Goal: Task Accomplishment & Management: Manage account settings

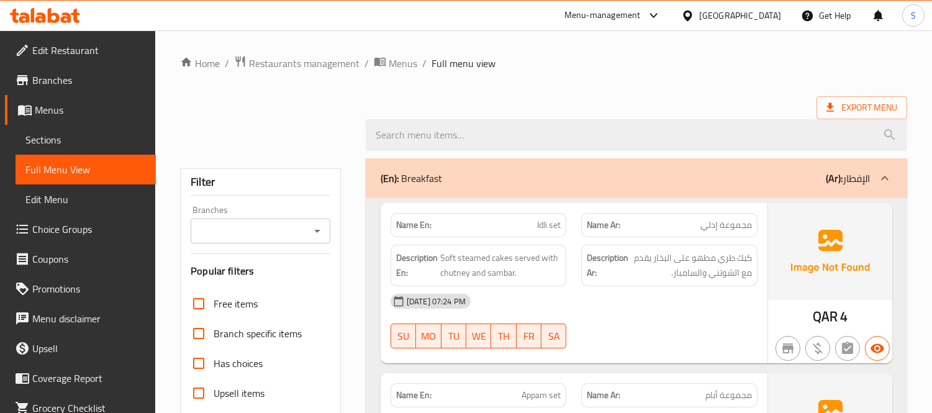
click at [827, 179] on b "(Ar):" at bounding box center [834, 178] width 17 height 19
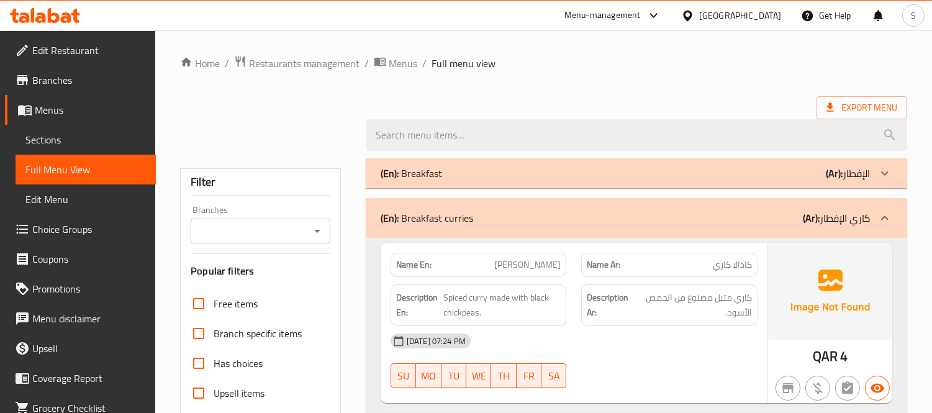
click at [840, 224] on p "(Ar): كاري الإفطار" at bounding box center [836, 218] width 67 height 15
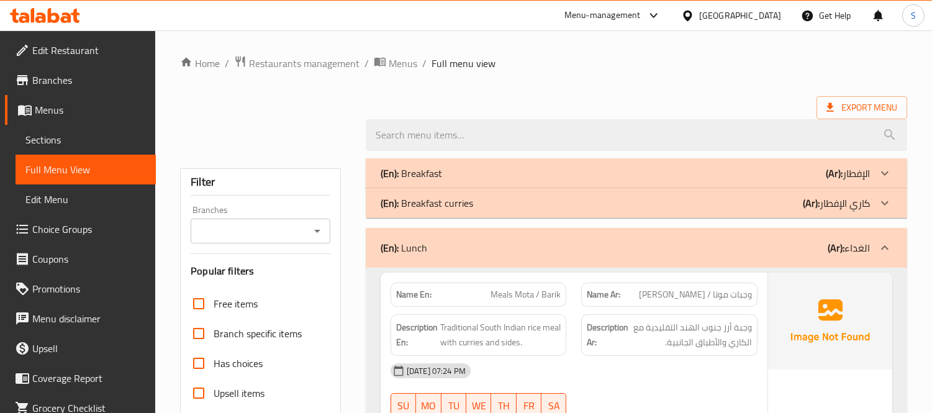
click at [822, 247] on div "(En): Lunch (Ar): الغداء" at bounding box center [626, 247] width 490 height 15
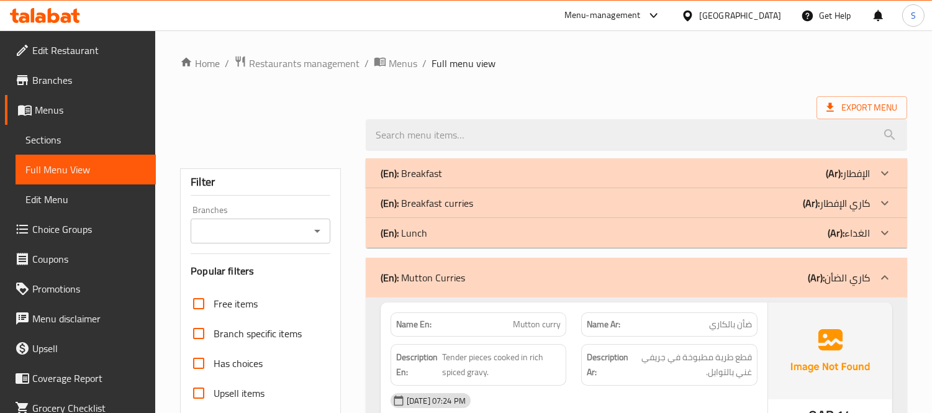
click at [812, 282] on b "(Ar):" at bounding box center [816, 277] width 17 height 19
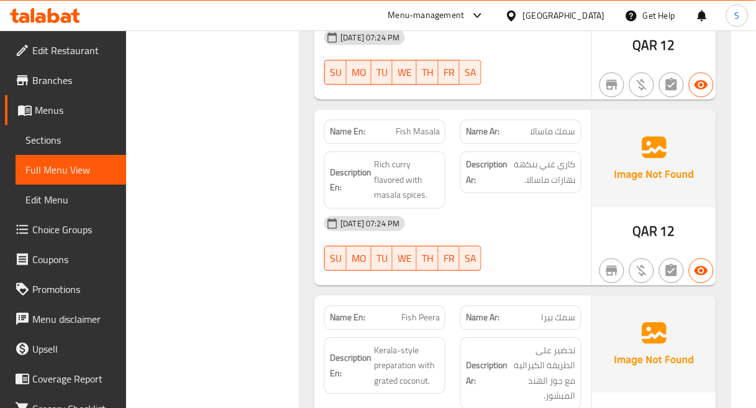
scroll to position [621, 0]
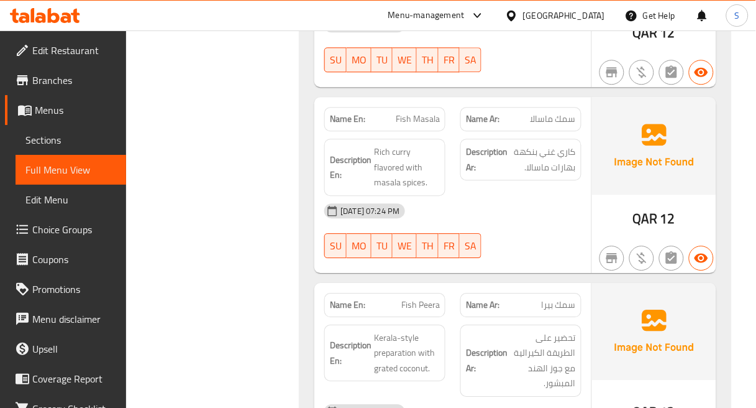
click at [453, 142] on div "Description Ar: كاري غني بنكهة بهارات ماسالا." at bounding box center [521, 167] width 136 height 72
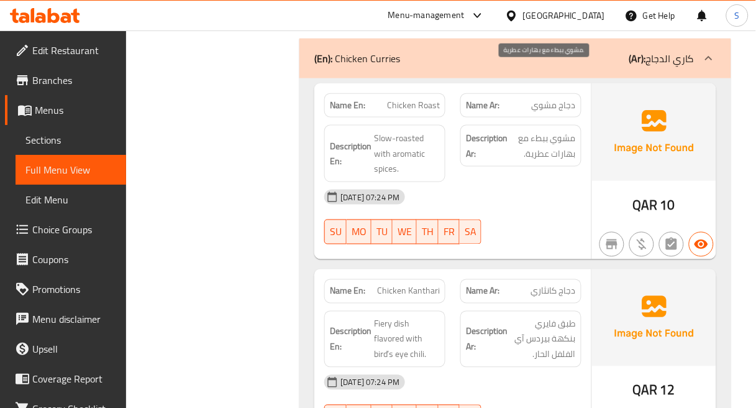
scroll to position [5142, 0]
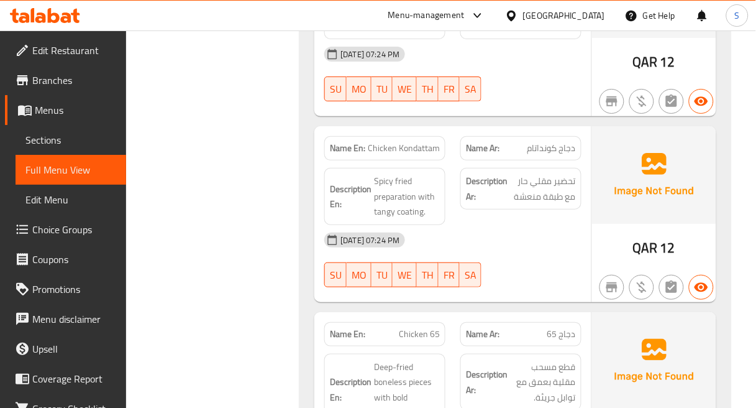
scroll to position [7697, 0]
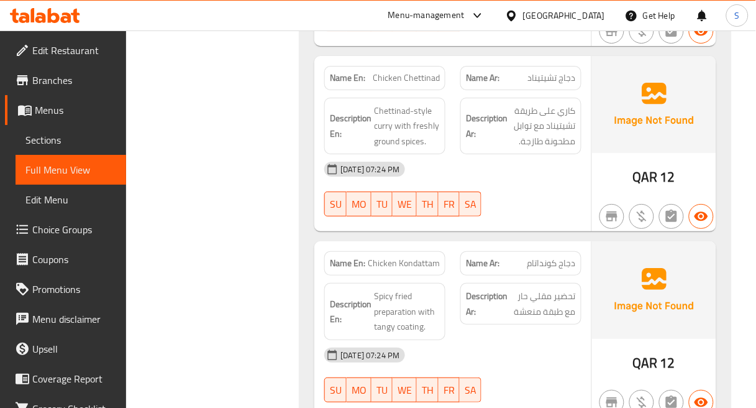
click at [408, 288] on span "Spicy fried preparation with tangy coating." at bounding box center [407, 311] width 66 height 46
click at [406, 288] on span "Spicy fried preparation with tangy coating." at bounding box center [407, 311] width 66 height 46
copy span "coating"
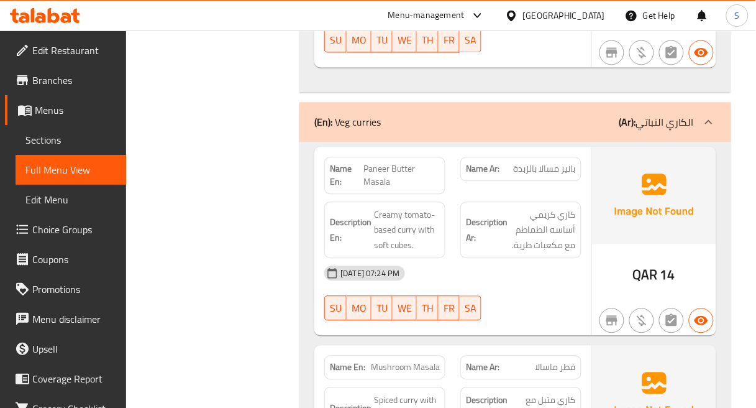
scroll to position [8248, 0]
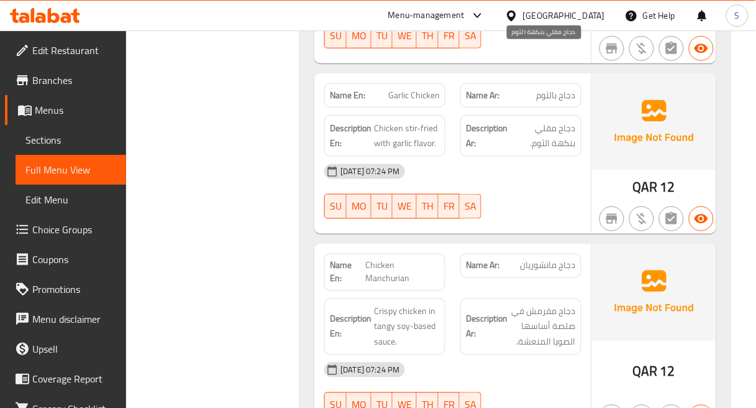
scroll to position [11976, 0]
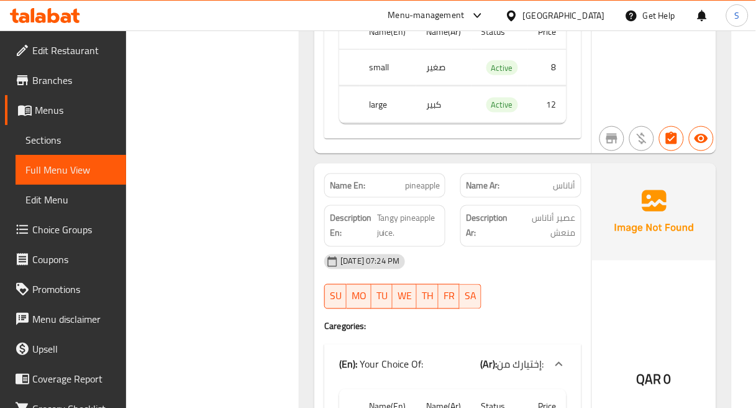
scroll to position [19778, 0]
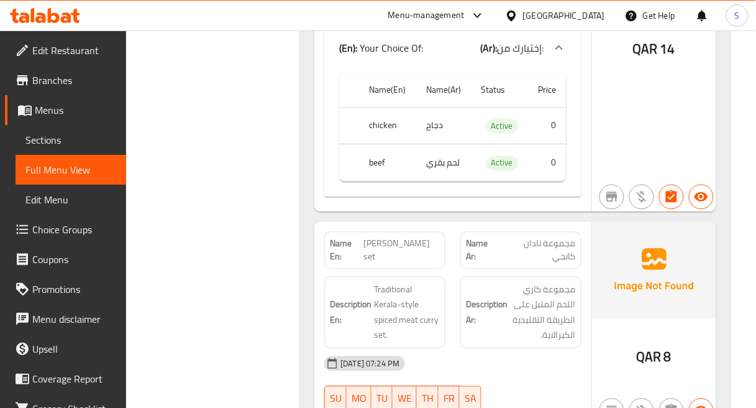
scroll to position [16810, 0]
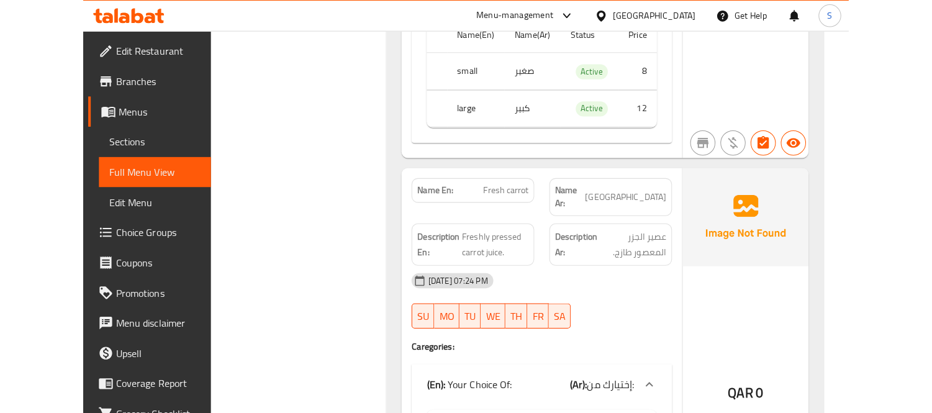
scroll to position [18476, 0]
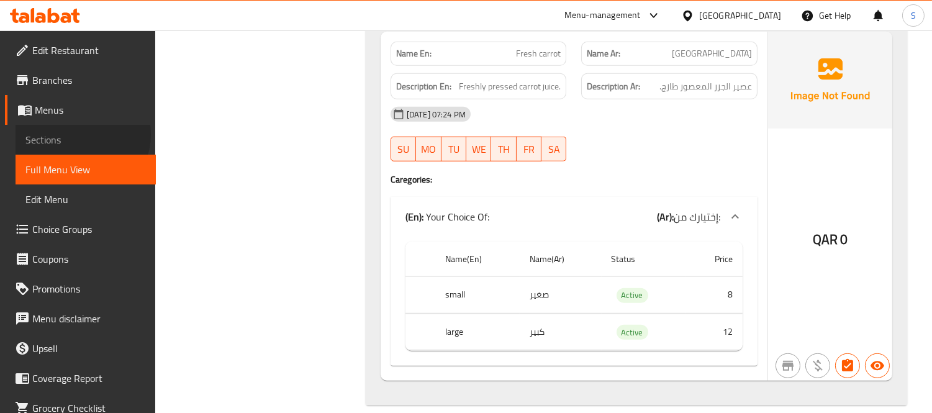
click at [81, 135] on span "Sections" at bounding box center [85, 139] width 121 height 15
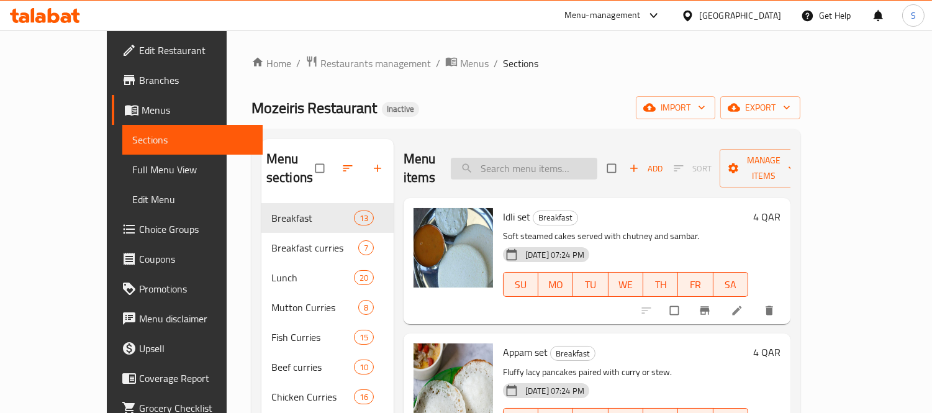
click at [591, 158] on input "search" at bounding box center [524, 169] width 147 height 22
paste input "uttu Wheat / Rice"
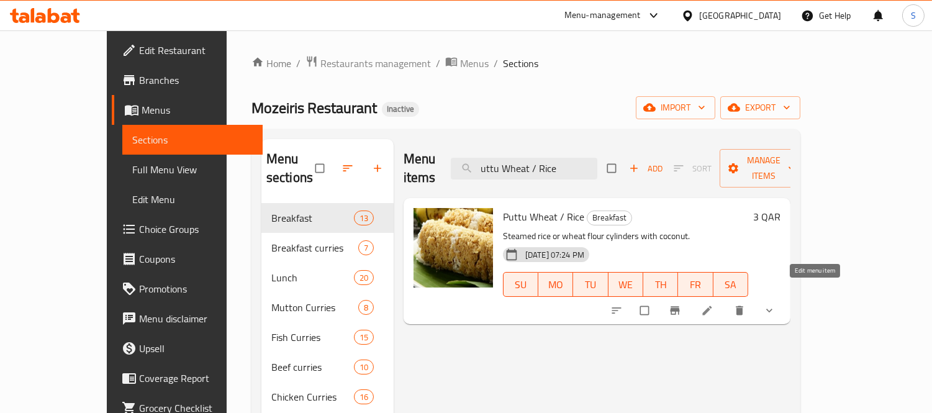
type input "uttu Wheat / Rice"
click at [712, 306] on icon at bounding box center [707, 310] width 9 height 9
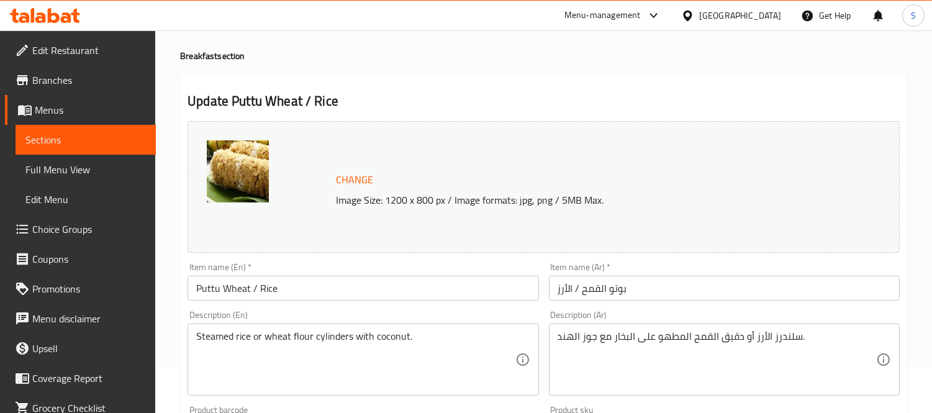
scroll to position [138, 0]
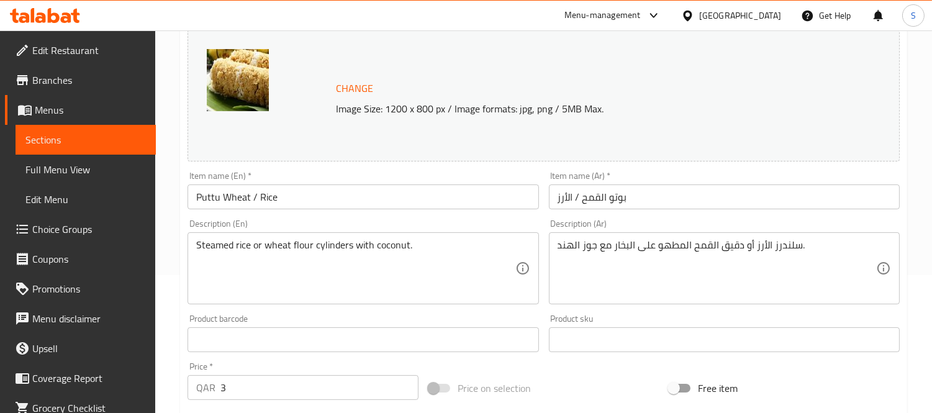
click at [414, 237] on div "Steamed rice or wheat flour cylinders with coconut. Description (En)" at bounding box center [363, 268] width 351 height 72
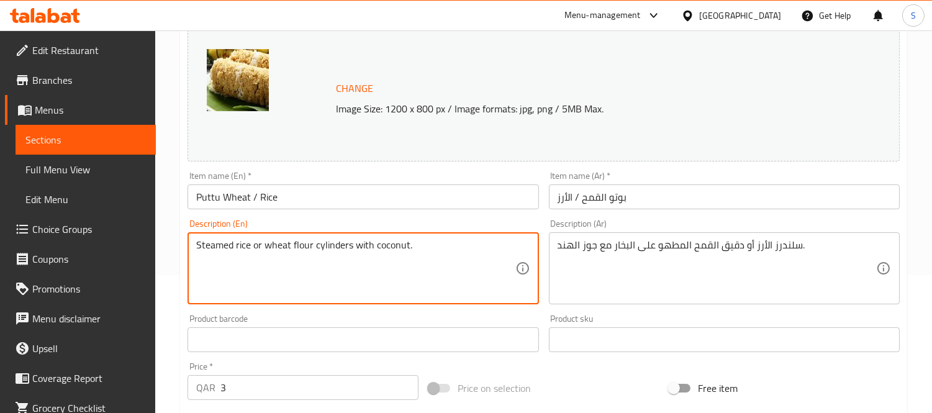
click at [414, 237] on div "Steamed rice or wheat flour cylinders with coconut. Description (En)" at bounding box center [363, 268] width 351 height 72
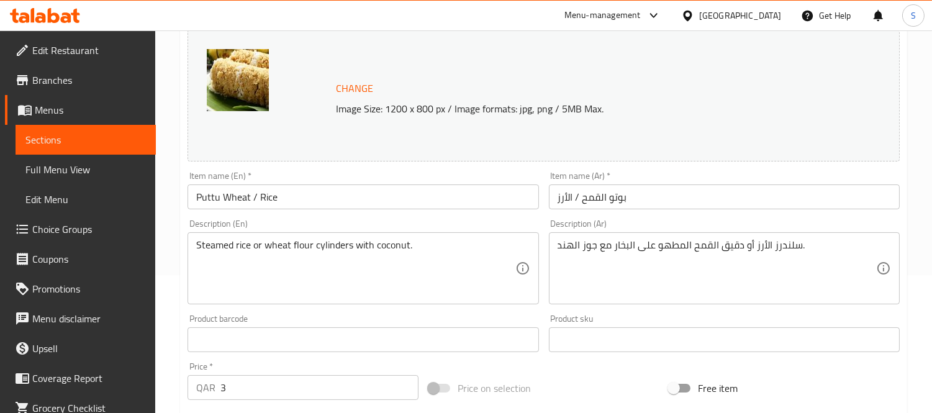
click at [414, 237] on div "Steamed rice or wheat flour cylinders with coconut. Description (En)" at bounding box center [363, 268] width 351 height 72
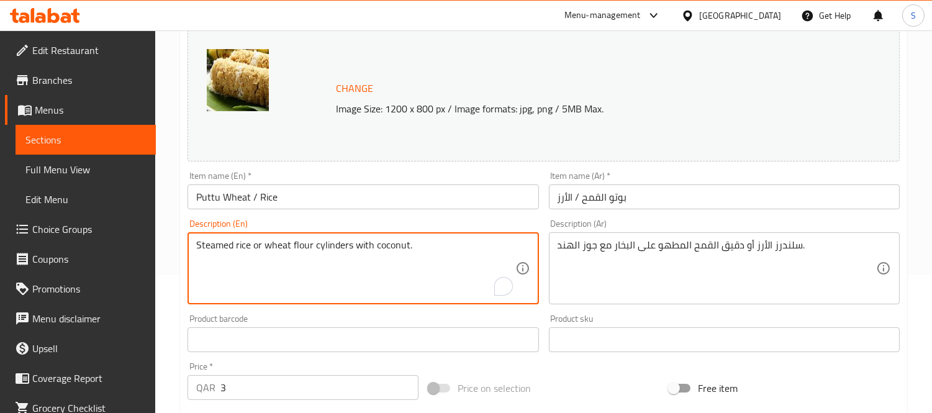
click at [402, 245] on textarea "Steamed rice or wheat flour cylinders with coconut." at bounding box center [355, 268] width 319 height 59
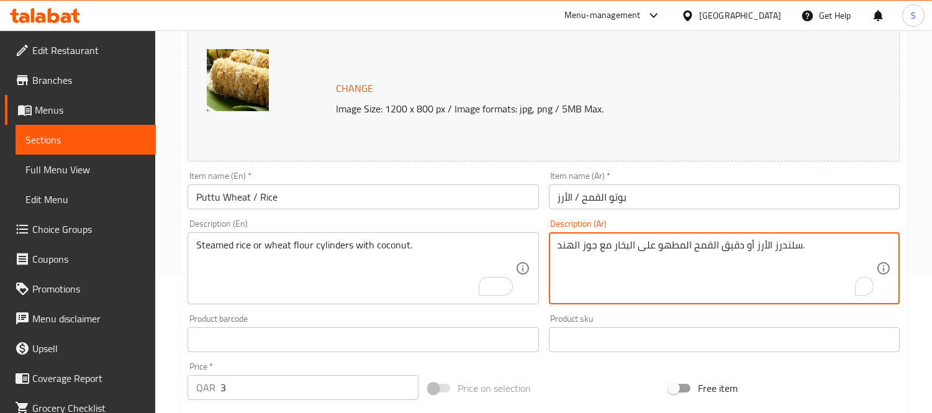
click at [724, 241] on textarea "سلندرز الأرز أو دقيق القمح المطهو على البخار مع جوز الهند." at bounding box center [717, 268] width 319 height 59
click at [719, 262] on textarea "سلندرز الأرز أو دقيق القمح المطهو على البخار مع جوز الهند." at bounding box center [717, 268] width 319 height 59
click at [800, 250] on textarea "سلندرز الأرز أو دقيق القمح المطهو على البخار مع جوز الهند." at bounding box center [717, 268] width 319 height 59
paste textarea "أسطوانات الأرز المطهو ​​على البخار أو دقيق القمح مع جوز الهند."
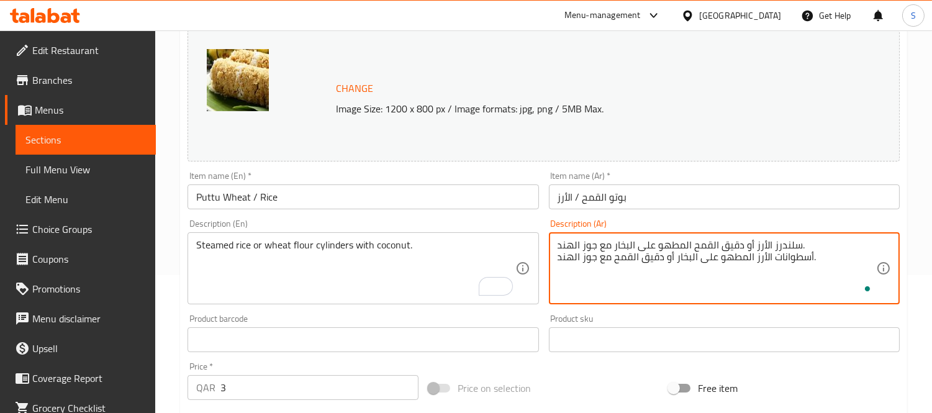
click at [785, 246] on textarea "سلندرز الأرز أو دقيق القمح المطهو على البخار مع جوز الهند. أسطوانات الأرز المطه…" at bounding box center [717, 268] width 319 height 59
click at [785, 256] on textarea "سلندرز الأرز أو دقيق القمح المطهو على البخار مع جوز الهند. أسطوانات الأرز المطه…" at bounding box center [717, 268] width 319 height 59
paste textarea "لندرز"
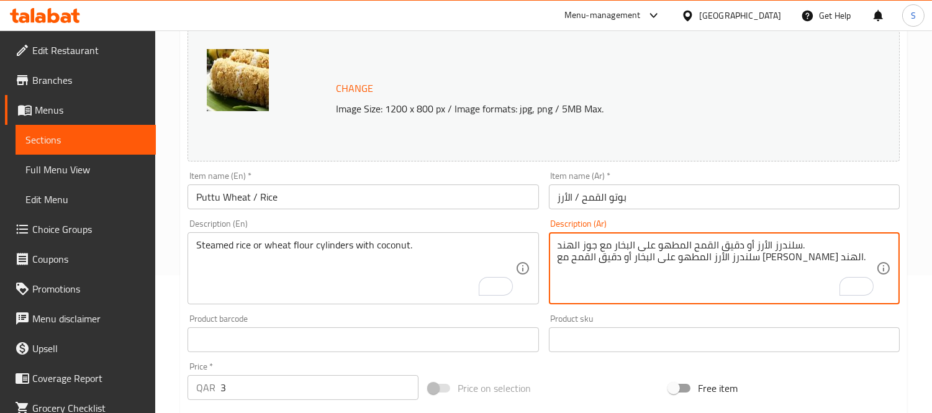
click at [696, 247] on textarea "سلندرز الأرز أو دقيق القمح المطهو على البخار مع جوز الهند. سلندرز الأرز المطهو …" at bounding box center [717, 268] width 319 height 59
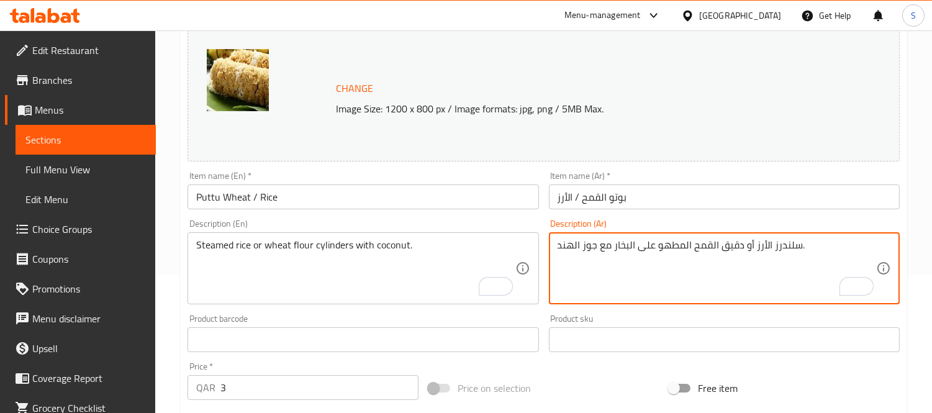
click at [786, 246] on textarea "سلندرز الأرز أو دقيق القمح المطهو على البخار مع جوز الهند." at bounding box center [717, 268] width 319 height 59
click at [609, 245] on textarea "الأرز أو دقيق القمح المطهو على البخار مع جوز الهند." at bounding box center [717, 268] width 319 height 59
paste textarea "سلندرز"
type textarea "الأرز أو دقيق القمح المطهو على البخار سلندرز مع جوز الهند."
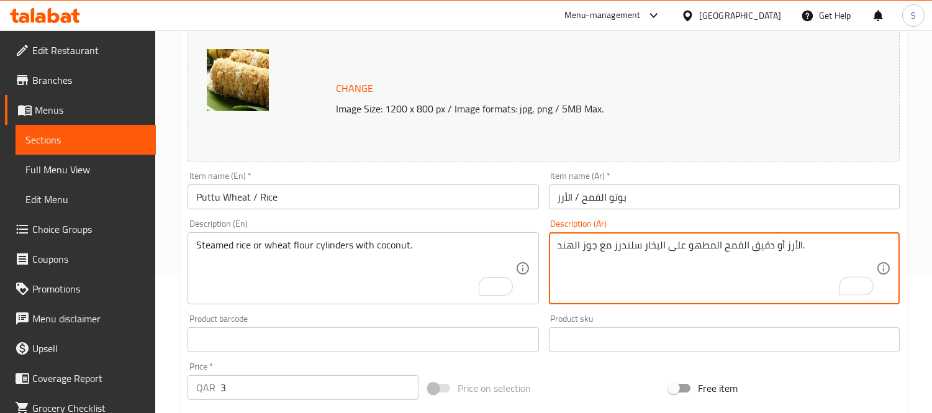
click at [649, 198] on input "بوتو القمح / الأرز" at bounding box center [724, 196] width 351 height 25
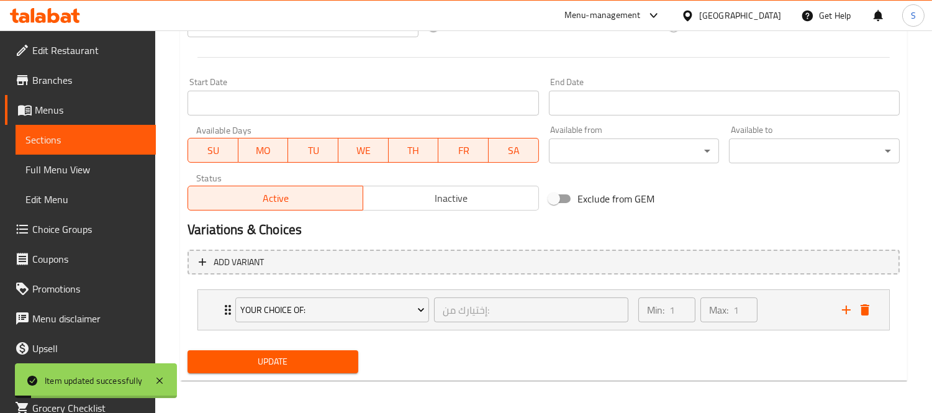
scroll to position [501, 0]
click at [789, 311] on div "Min: 1 ​ Max: 1 ​" at bounding box center [733, 309] width 204 height 40
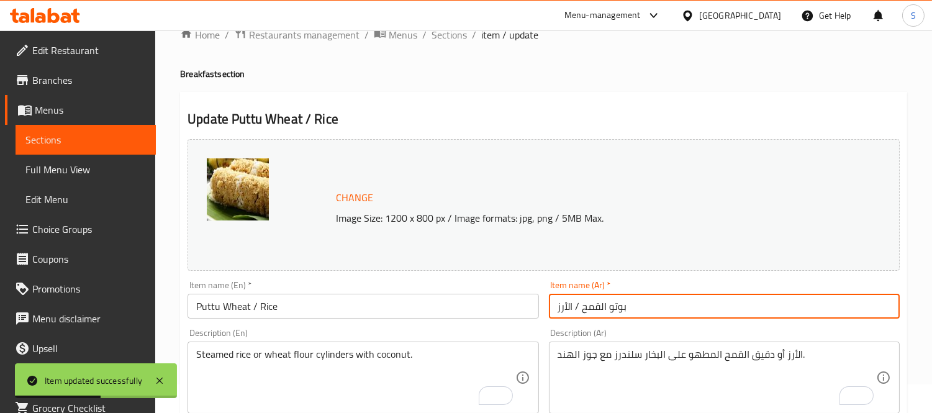
scroll to position [0, 0]
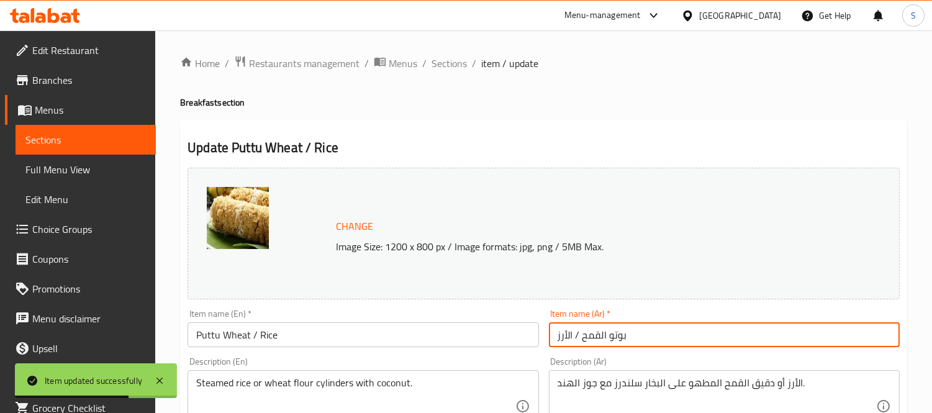
click at [71, 135] on span "Sections" at bounding box center [85, 139] width 121 height 15
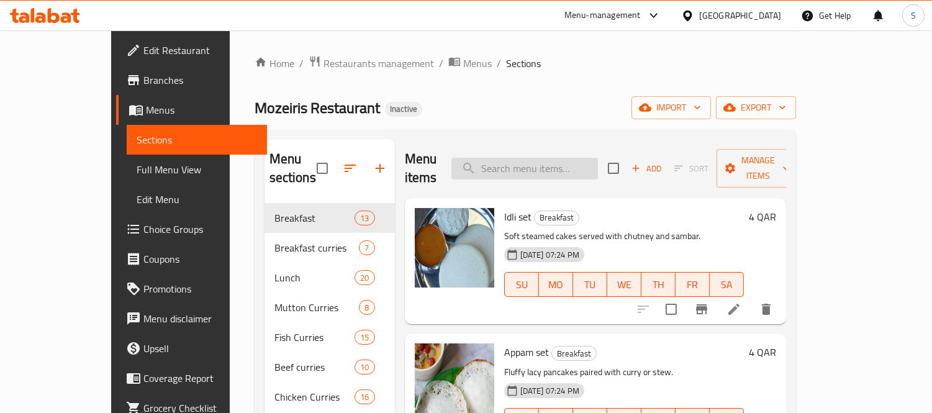
click at [559, 158] on input "search" at bounding box center [525, 169] width 147 height 22
paste input "Mutton liver"
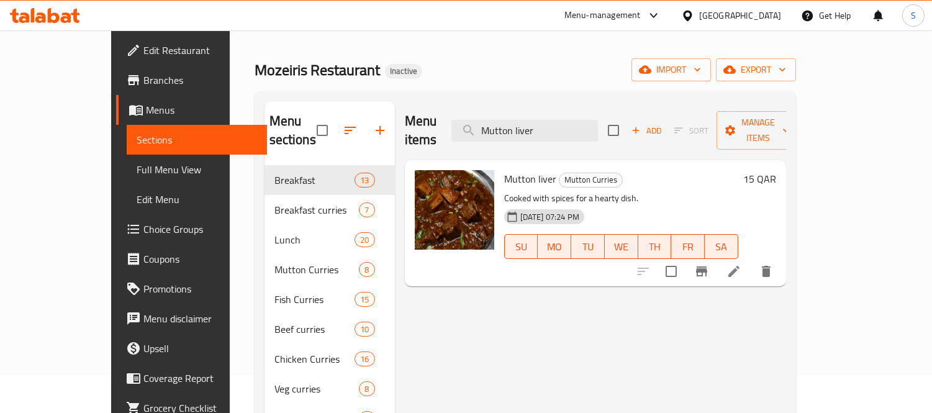
scroll to position [69, 0]
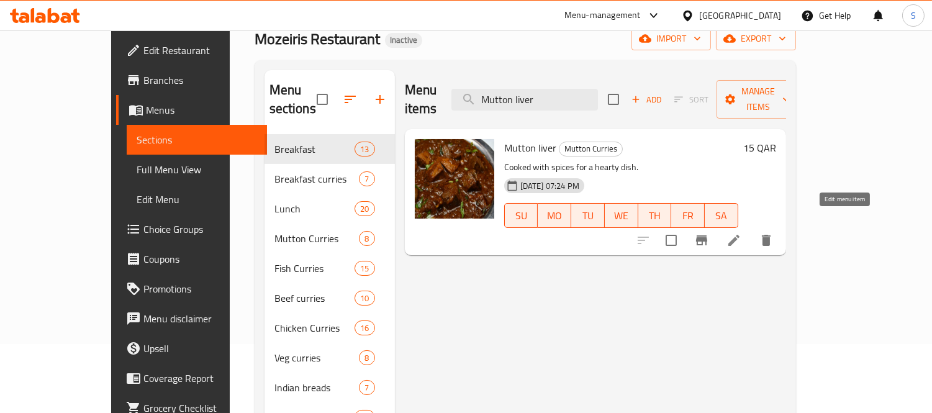
type input "Mutton liver"
click at [742, 233] on icon at bounding box center [734, 240] width 15 height 15
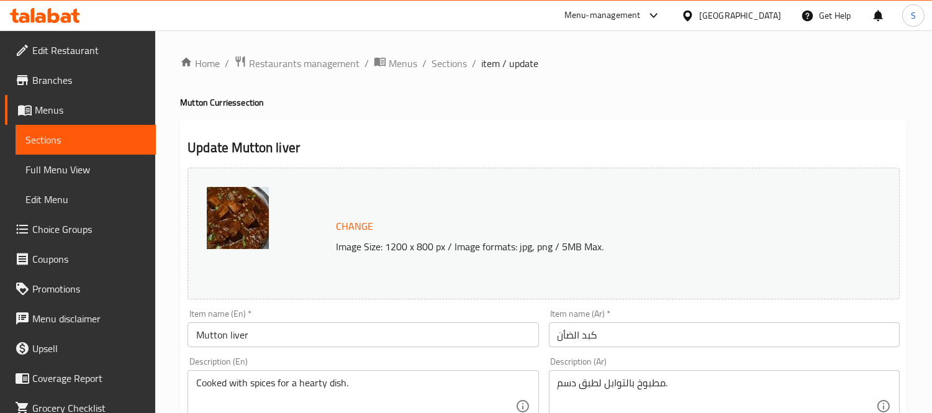
scroll to position [69, 0]
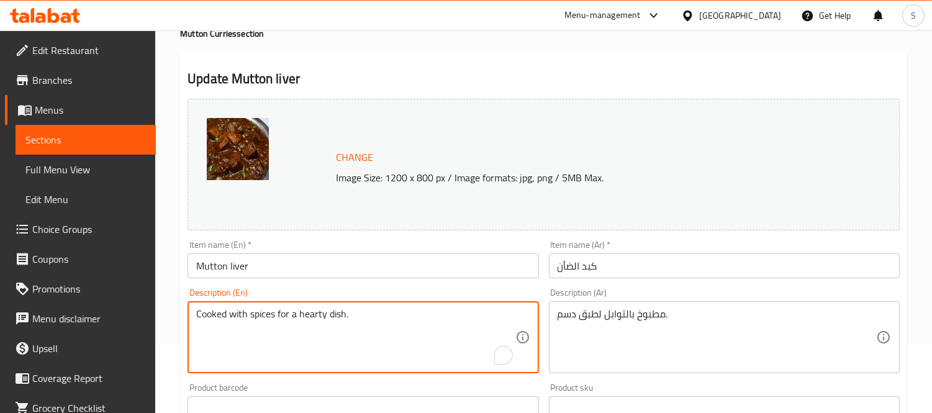
click at [256, 315] on textarea "Cooked with spices for a hearty dish." at bounding box center [355, 337] width 319 height 59
click at [225, 340] on textarea "Cooked with spices for a hearty dish." at bounding box center [355, 337] width 319 height 59
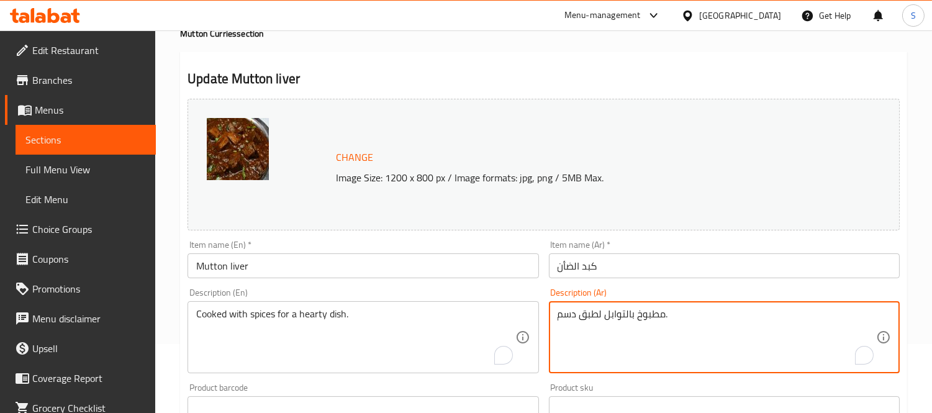
click at [567, 316] on textarea "مطبوخ بالتوابل لطبق دسم." at bounding box center [717, 337] width 319 height 59
type textarea "مطبوخ بالتوابل لطبق هارتي."
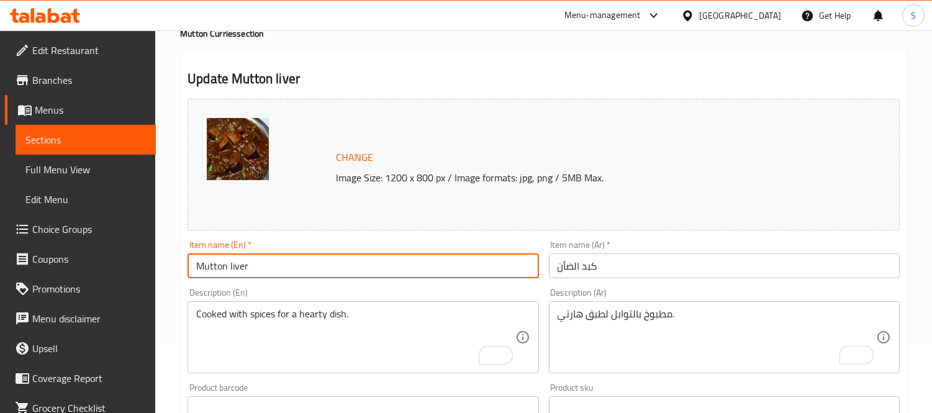
click at [457, 270] on input "Mutton liver" at bounding box center [363, 265] width 351 height 25
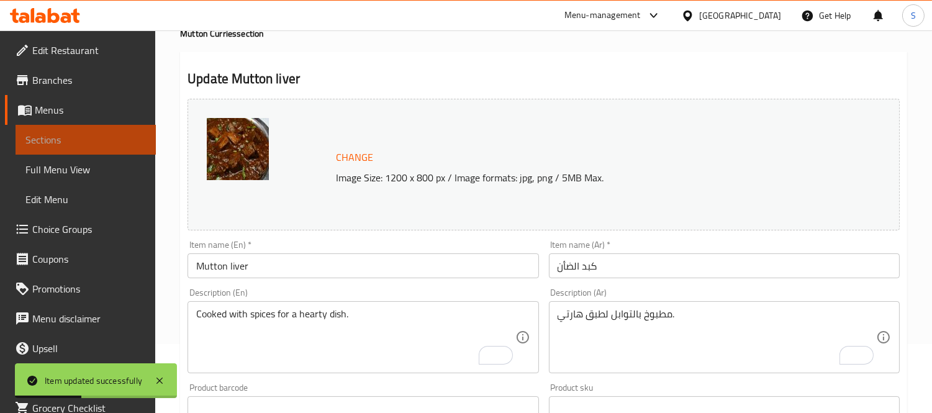
click at [118, 129] on link "Sections" at bounding box center [86, 140] width 140 height 30
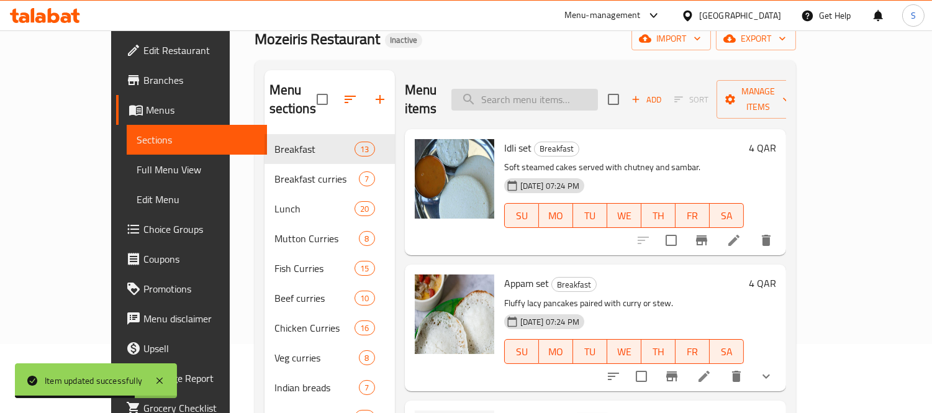
click at [535, 89] on input "search" at bounding box center [525, 100] width 147 height 22
paste input "Flavourful"
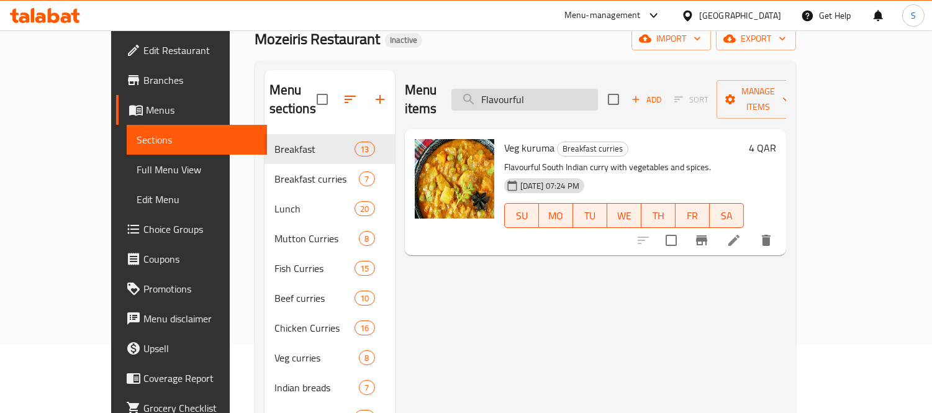
click at [590, 92] on input "Flavourful" at bounding box center [525, 100] width 147 height 22
click at [589, 92] on input "Flavourful" at bounding box center [525, 100] width 147 height 22
click at [589, 91] on input "Flavourful" at bounding box center [525, 100] width 147 height 22
paste input "coating"
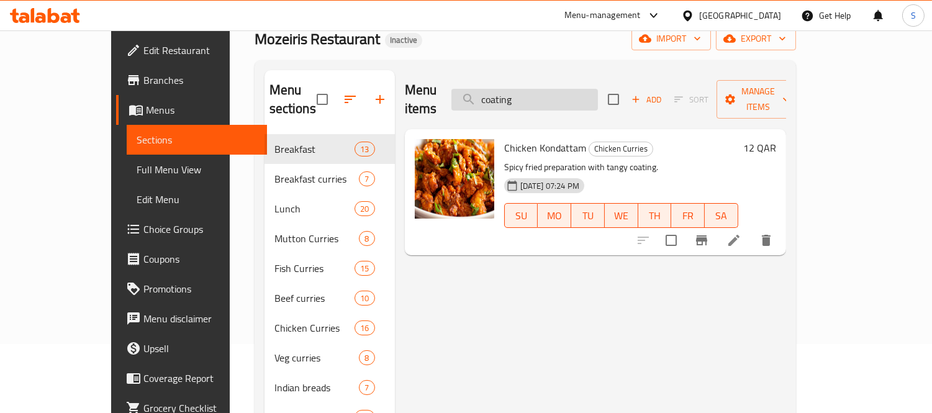
click at [593, 92] on input "coating" at bounding box center [525, 100] width 147 height 22
type input "ر"
paste input "Mutton dum biriyan"
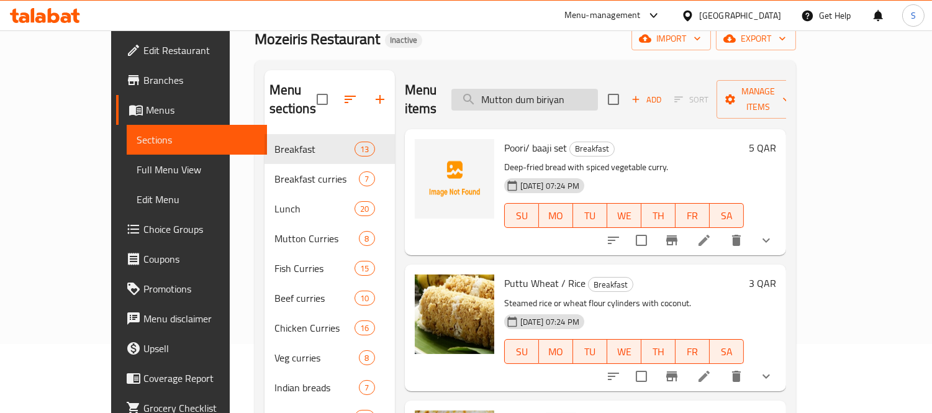
type input "Mutton dum biriyan"
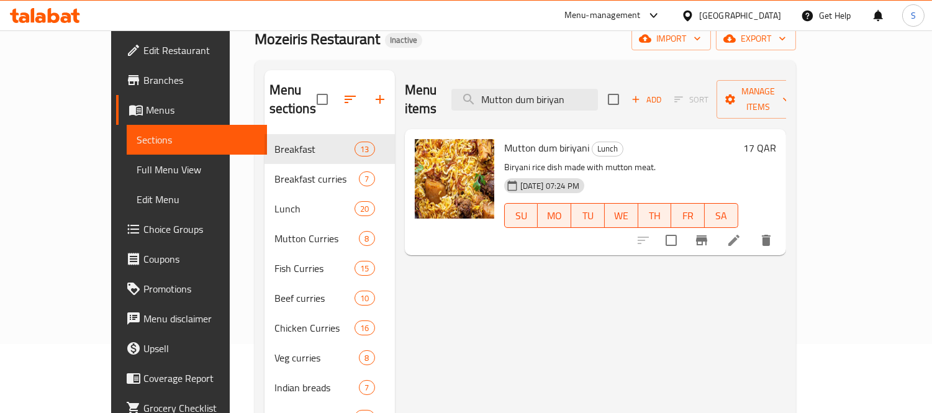
click at [742, 233] on icon at bounding box center [734, 240] width 15 height 15
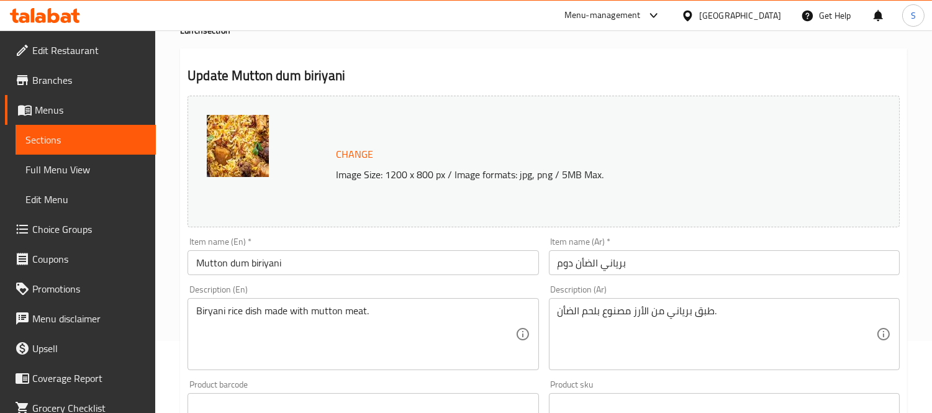
scroll to position [138, 0]
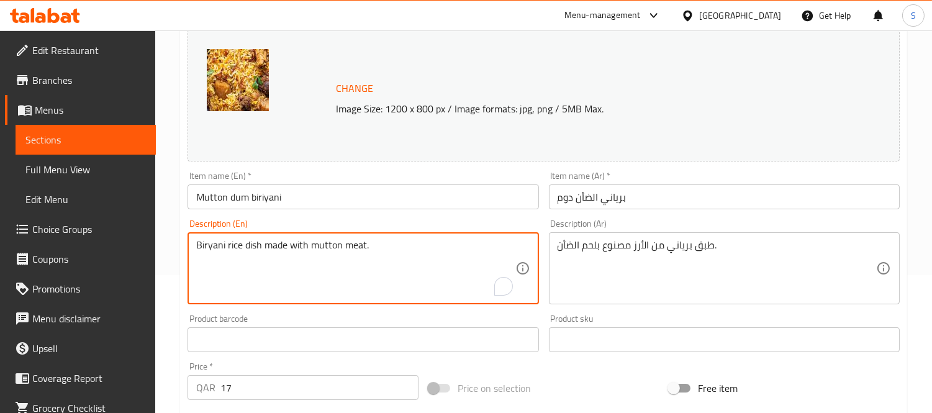
click at [387, 240] on textarea "Biryani rice dish made with mutton meat." at bounding box center [355, 268] width 319 height 59
paste textarea "Flavorful biriyani made with mutton."
type textarea "Flavorful biriyani made with mutton."
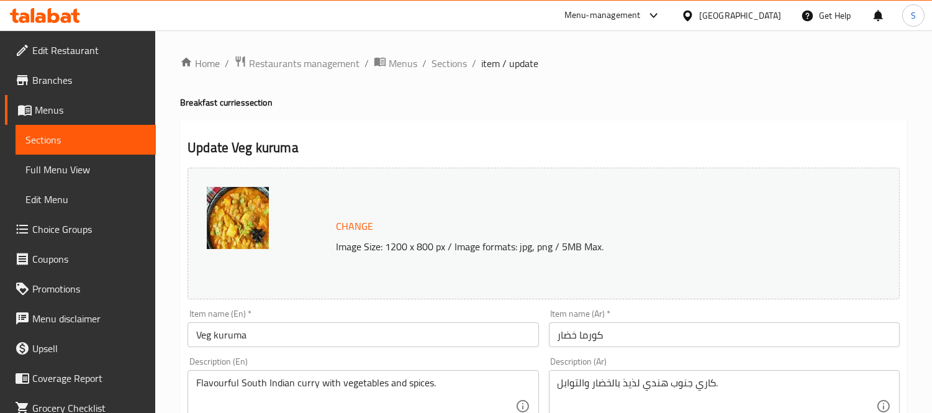
scroll to position [69, 0]
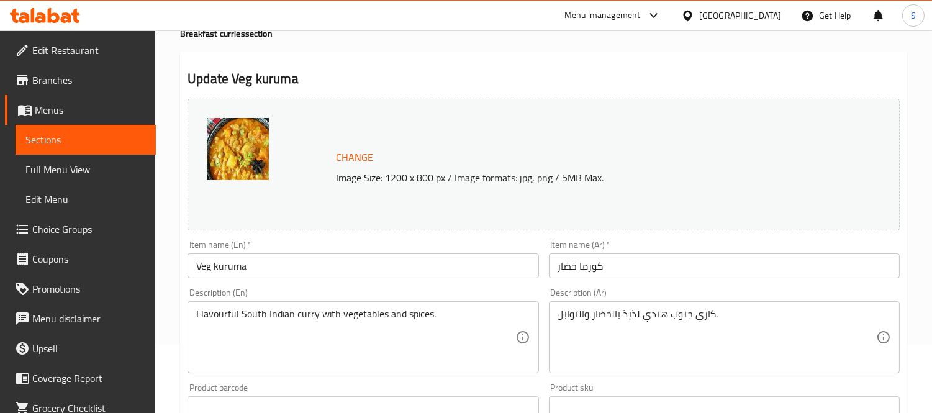
click at [632, 313] on textarea "كاري جنوب هندي لذيذ بالخضار والتوابل." at bounding box center [717, 337] width 319 height 59
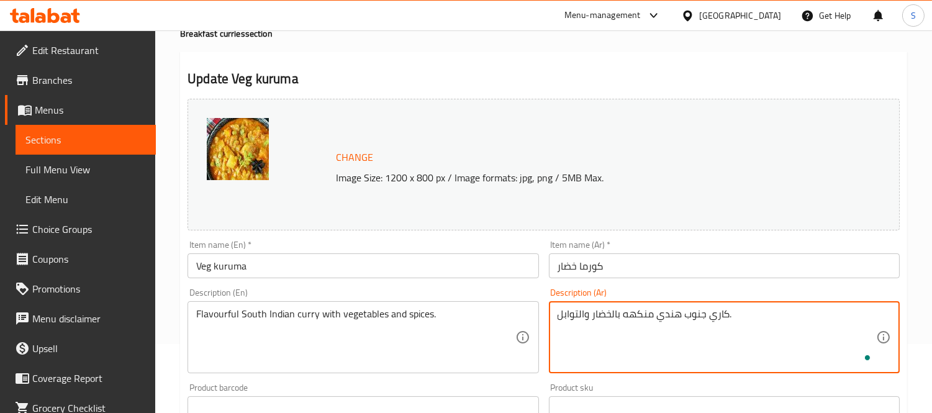
type textarea "كاري جنوب هندي منكهه بالخضار والتوابل."
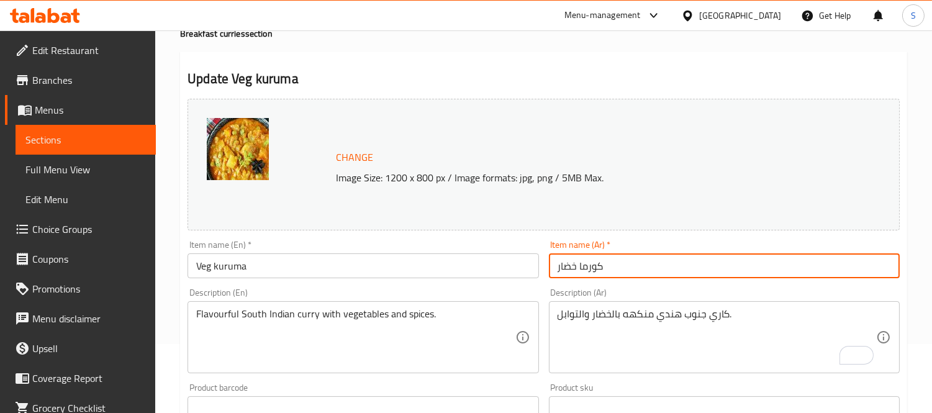
click at [657, 253] on input "كورما خضار" at bounding box center [724, 265] width 351 height 25
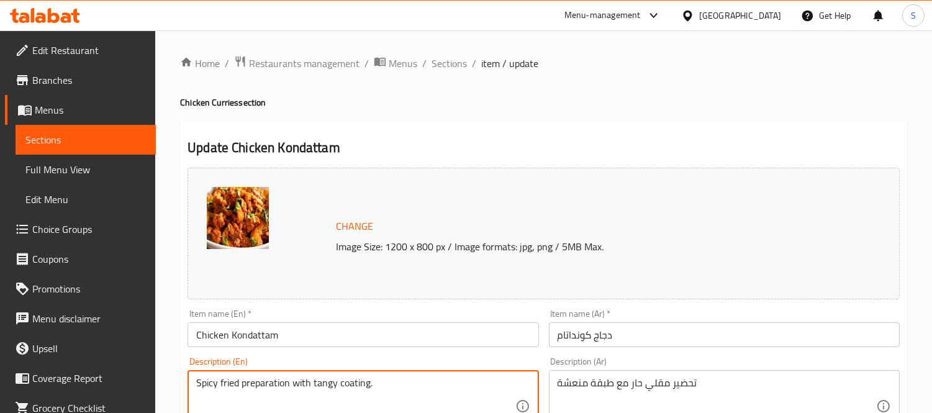
click at [359, 387] on textarea "Spicy fried preparation with tangy coating." at bounding box center [355, 406] width 319 height 59
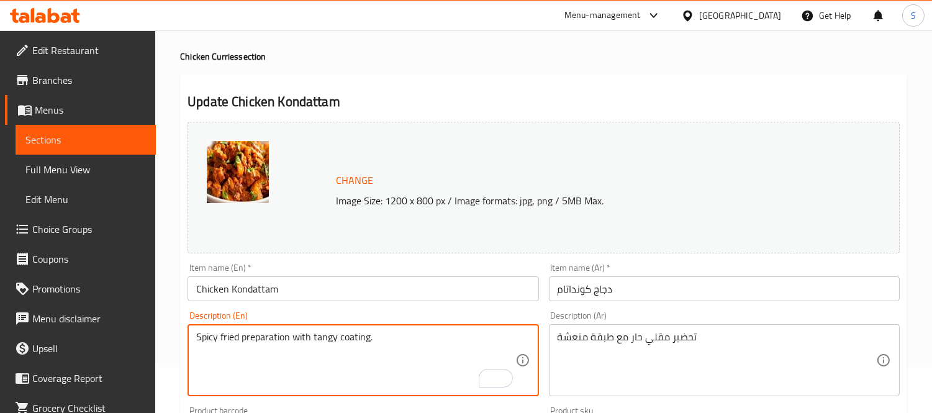
scroll to position [69, 0]
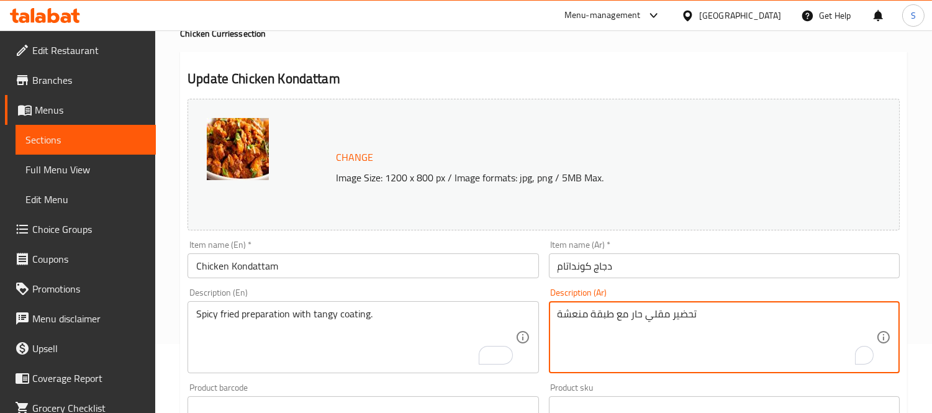
drag, startPoint x: 613, startPoint y: 314, endPoint x: 554, endPoint y: 306, distance: 59.0
type textarea "تحضير مقلي حار مع غلاف تانجي"
click at [520, 268] on input "Chicken Kondattam" at bounding box center [363, 265] width 351 height 25
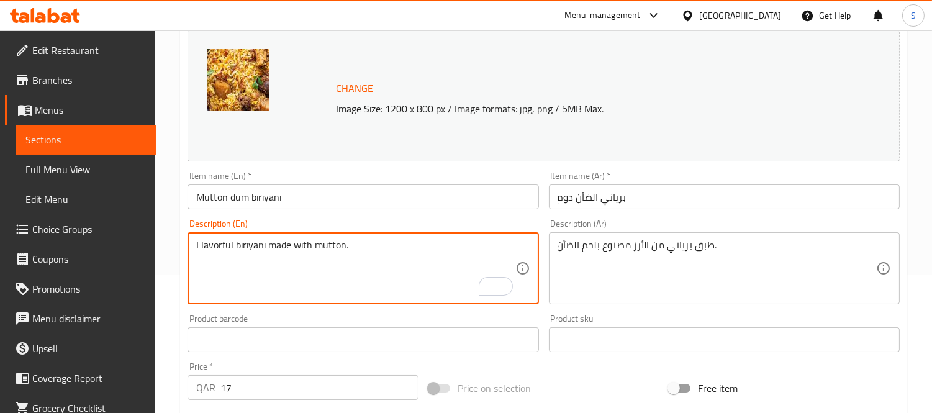
scroll to position [138, 0]
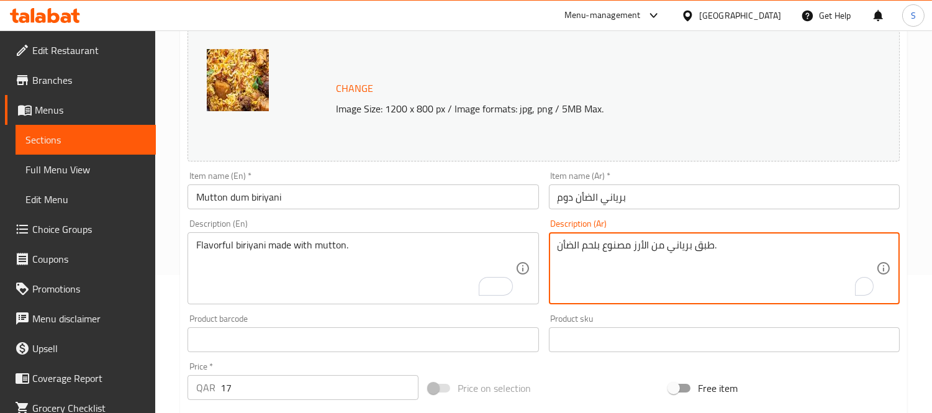
click at [686, 239] on textarea "طبق برياني من الأرز مصنوع بلحم الضأن." at bounding box center [717, 268] width 319 height 59
paste textarea "رياني لذيذ مصنوع من"
click at [665, 246] on textarea "برياني لذيذ مصنوع من لحم الضأن." at bounding box center [717, 268] width 319 height 59
click at [657, 245] on textarea "برياني لذيذ مصنوع من لحم الضأن." at bounding box center [717, 268] width 319 height 59
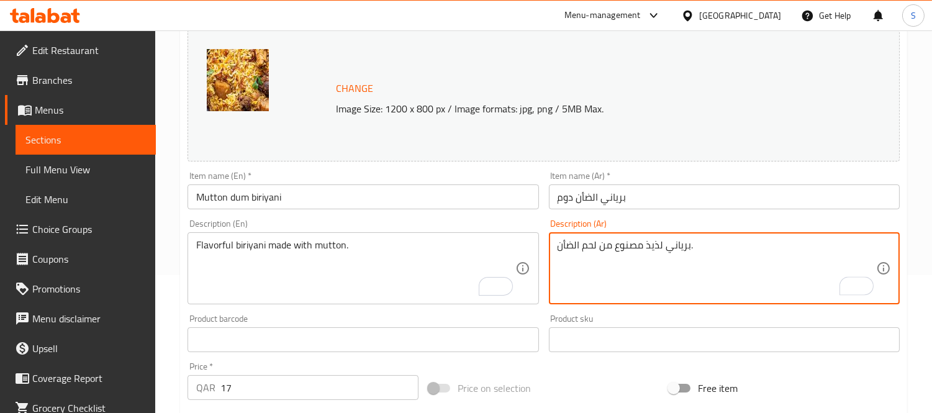
click at [657, 245] on textarea "برياني لذيذ مصنوع من لحم الضأن." at bounding box center [717, 268] width 319 height 59
type textarea "برياني منكهه مصنوع من لحم الضأن."
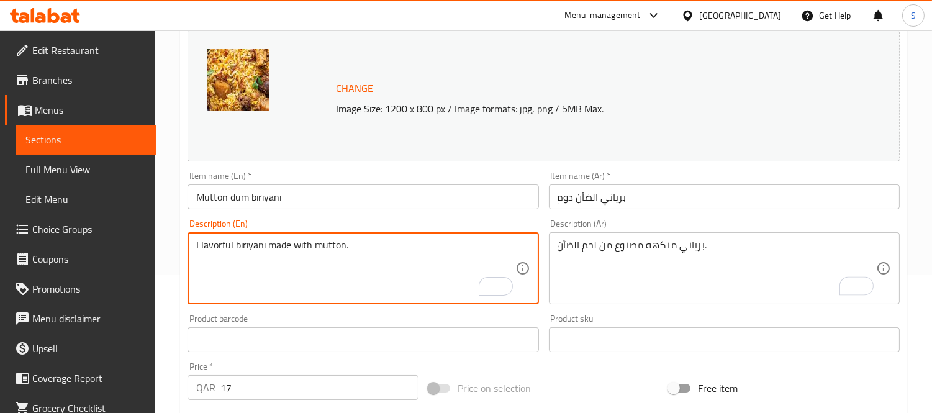
click at [216, 241] on textarea "Flavorful biriyani made with mutton." at bounding box center [355, 268] width 319 height 59
click at [363, 184] on input "Mutton dum biriyani" at bounding box center [363, 196] width 351 height 25
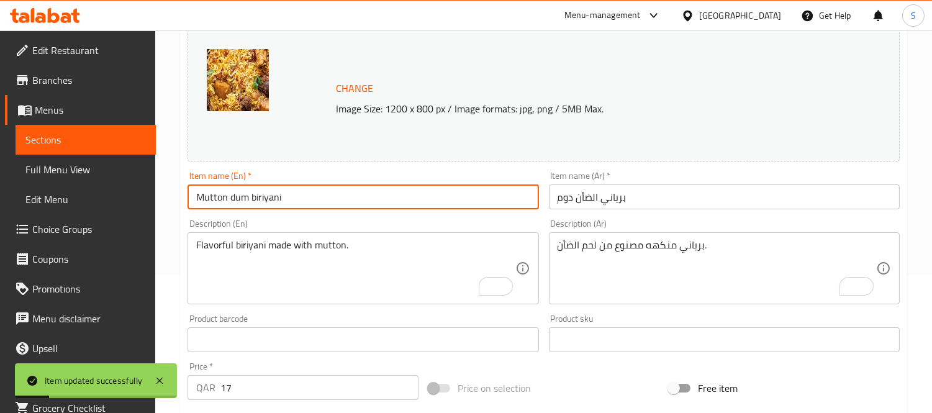
click at [75, 149] on link "Sections" at bounding box center [86, 140] width 140 height 30
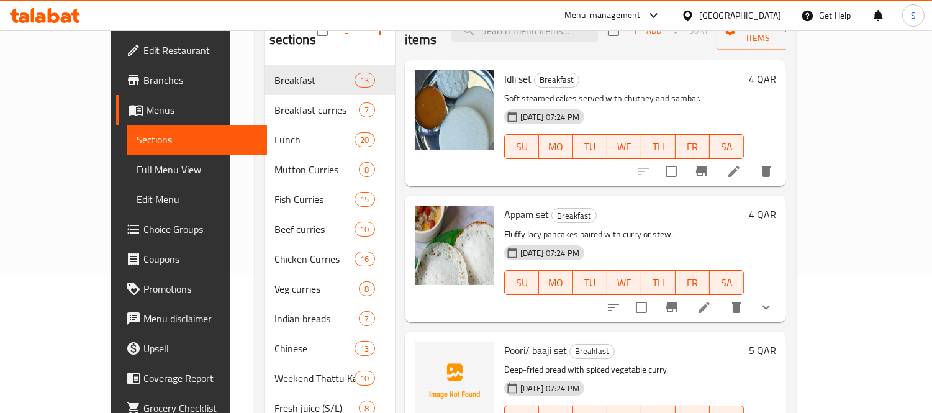
click at [414, 173] on div "Menu items Add Sort Manage items Idli set Breakfast Soft steamed cakes served w…" at bounding box center [590, 214] width 391 height 427
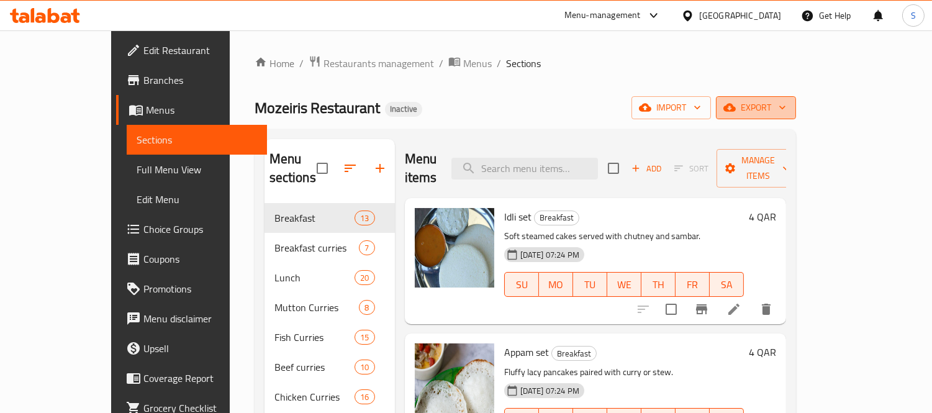
click at [786, 106] on span "export" at bounding box center [756, 108] width 60 height 16
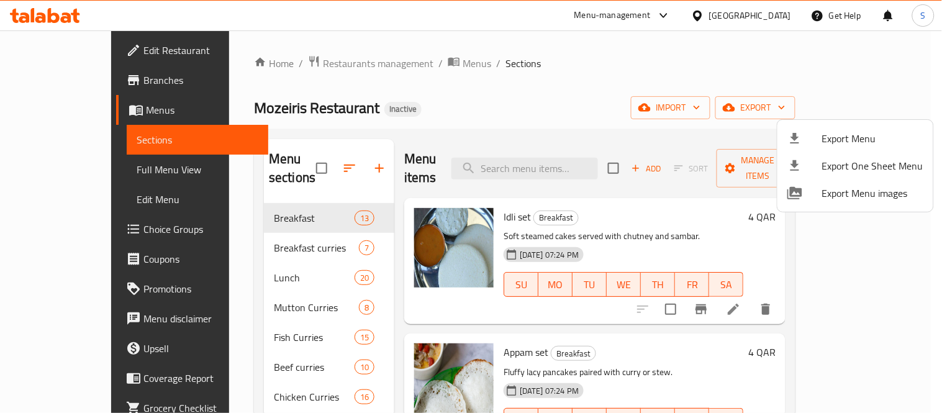
click at [837, 122] on ul "Export Menu Export One Sheet Menu Export Menu images" at bounding box center [856, 166] width 156 height 92
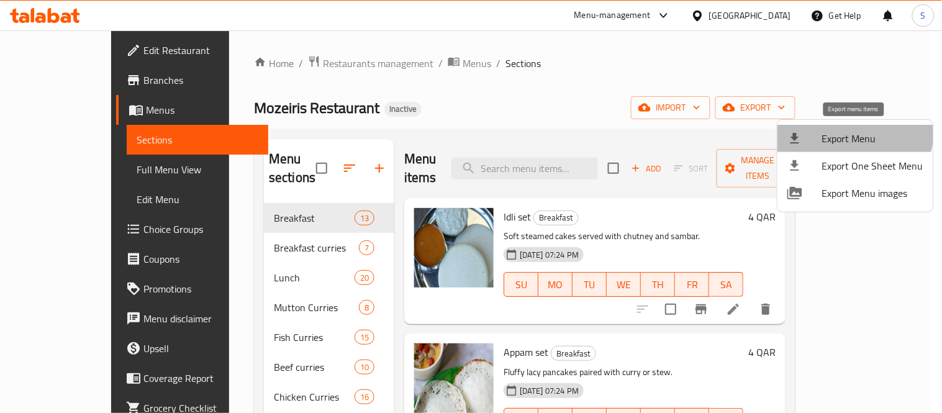
click at [832, 127] on li "Export Menu" at bounding box center [856, 138] width 156 height 27
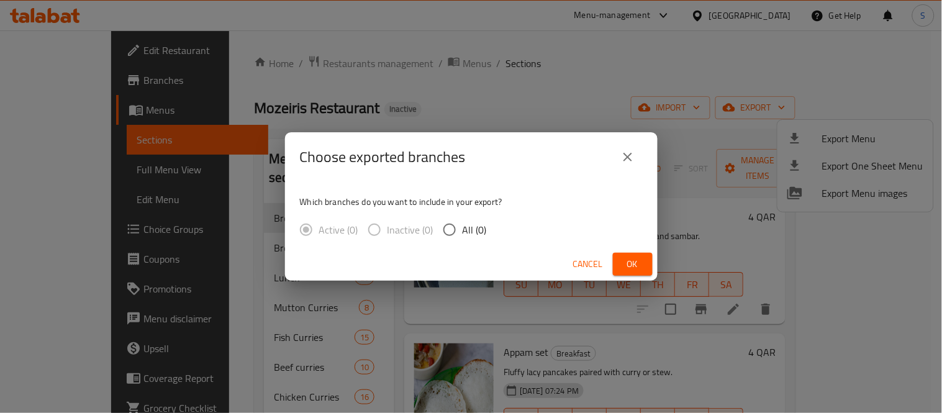
click at [474, 229] on span "All (0)" at bounding box center [475, 229] width 24 height 15
click at [463, 229] on input "All (0)" at bounding box center [450, 230] width 26 height 26
radio input "true"
click at [622, 160] on icon "close" at bounding box center [628, 157] width 15 height 15
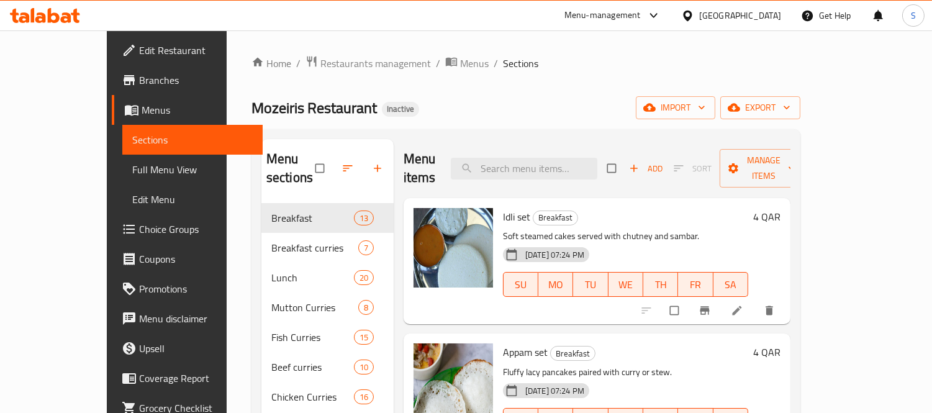
click at [895, 24] on div at bounding box center [879, 16] width 34 height 30
click at [791, 101] on span "export" at bounding box center [761, 108] width 60 height 16
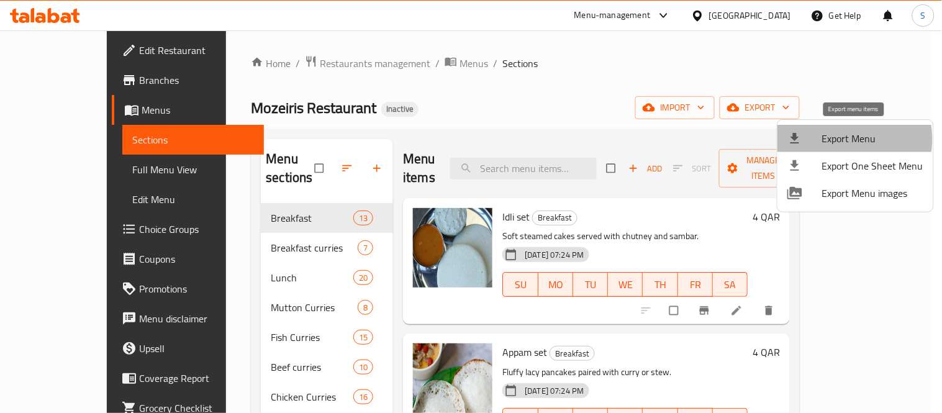
click at [839, 139] on span "Export Menu" at bounding box center [872, 138] width 101 height 15
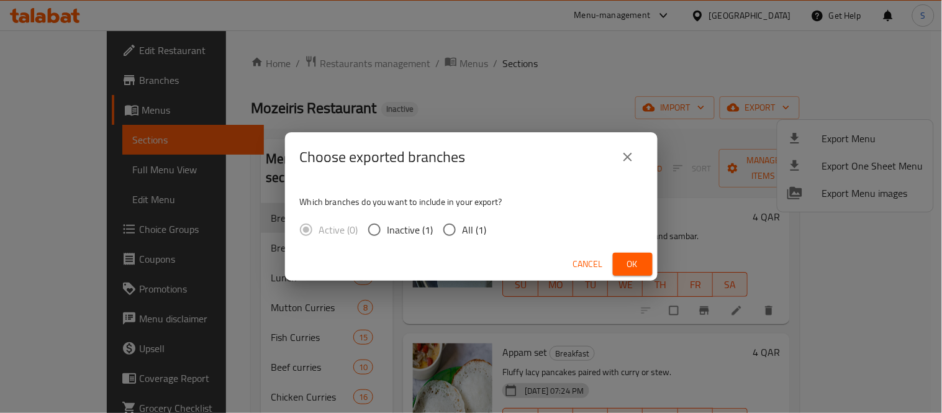
click at [460, 225] on input "All (1)" at bounding box center [450, 230] width 26 height 26
radio input "true"
click at [645, 268] on button "Ok" at bounding box center [633, 264] width 40 height 23
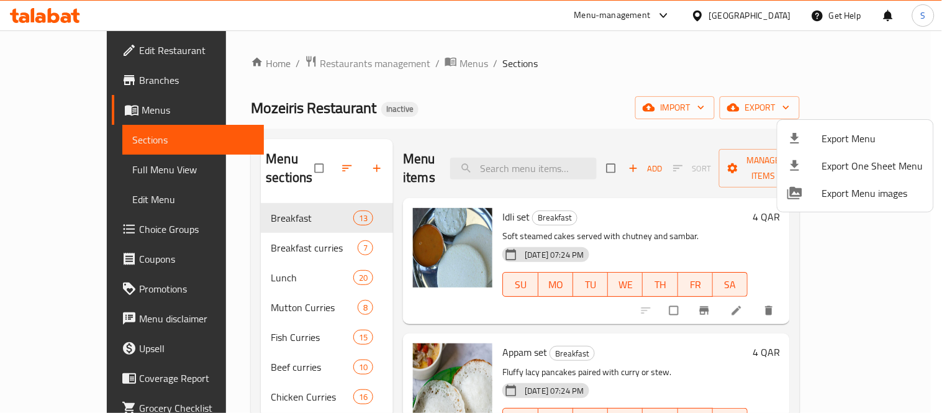
drag, startPoint x: 73, startPoint y: 67, endPoint x: 96, endPoint y: 29, distance: 44.0
click at [73, 67] on div at bounding box center [471, 206] width 942 height 413
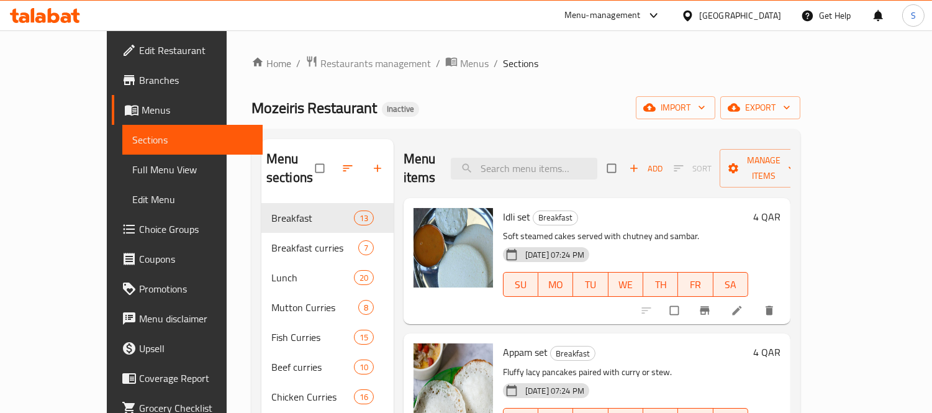
click at [96, 29] on div "Menu-management Qatar Get Help S" at bounding box center [466, 16] width 932 height 30
click at [139, 50] on span "Edit Restaurant" at bounding box center [196, 50] width 114 height 15
